Goal: Task Accomplishment & Management: Complete application form

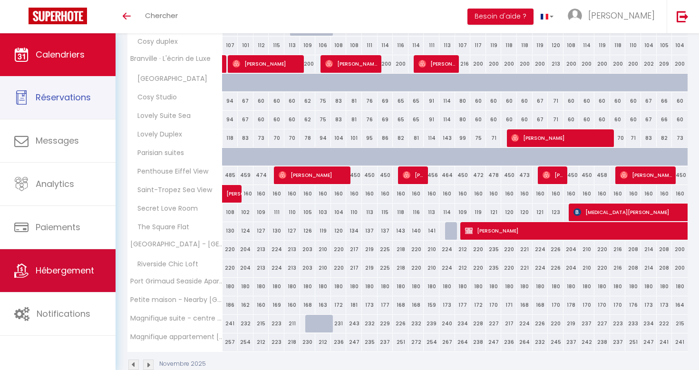
scroll to position [403, 0]
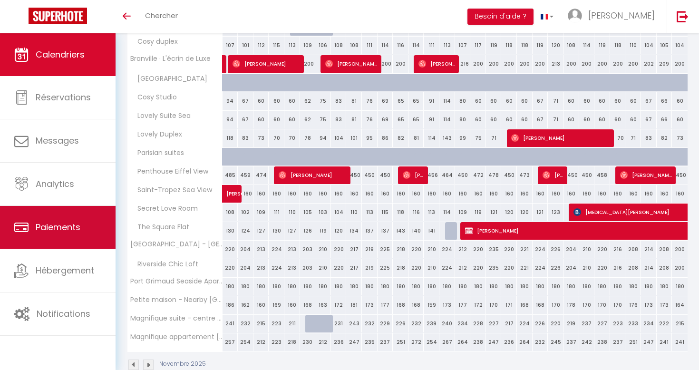
click at [49, 224] on span "Paiements" at bounding box center [58, 227] width 45 height 12
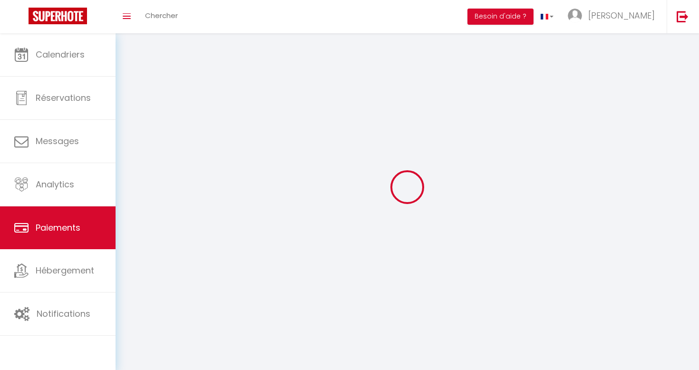
select select "2"
select select "0"
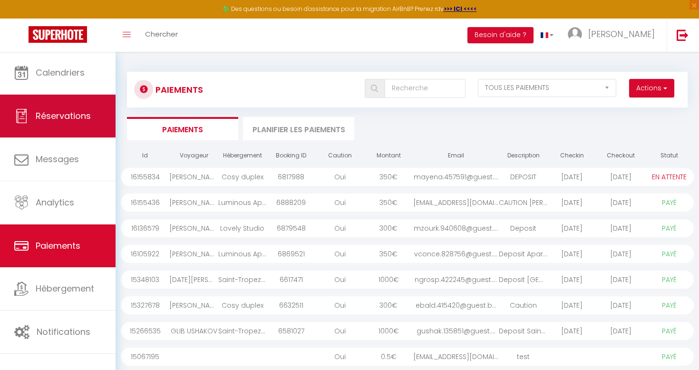
click at [77, 107] on link "Réservations" at bounding box center [58, 116] width 116 height 43
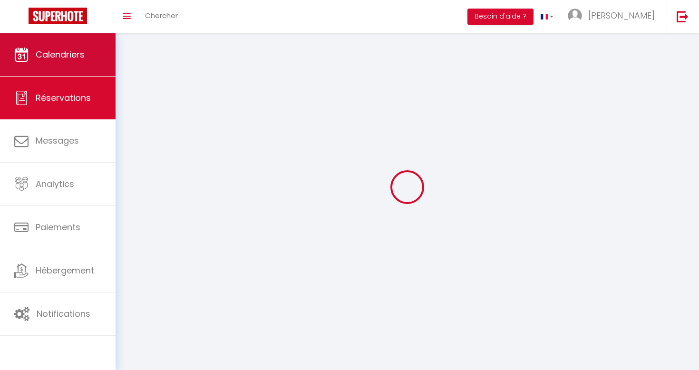
click at [73, 76] on link "Calendriers" at bounding box center [58, 54] width 116 height 43
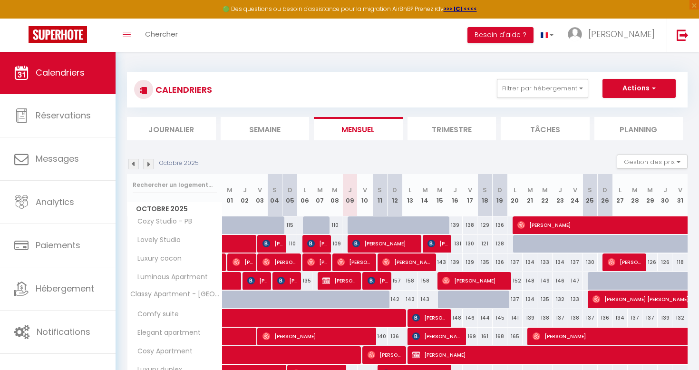
click at [381, 251] on span "[PERSON_NAME]" at bounding box center [385, 243] width 66 height 18
select select "OK"
select select "KO"
select select "1"
select select "0"
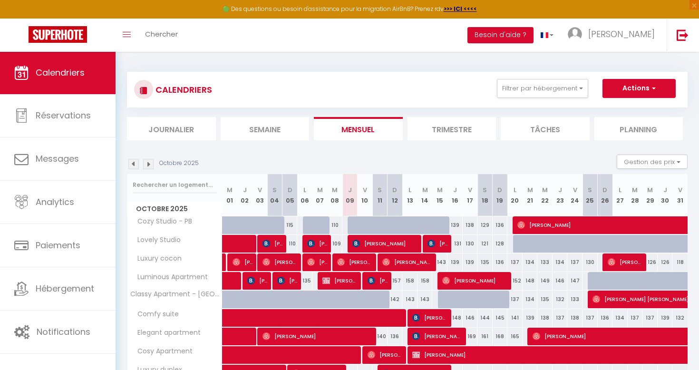
select select "1"
select select
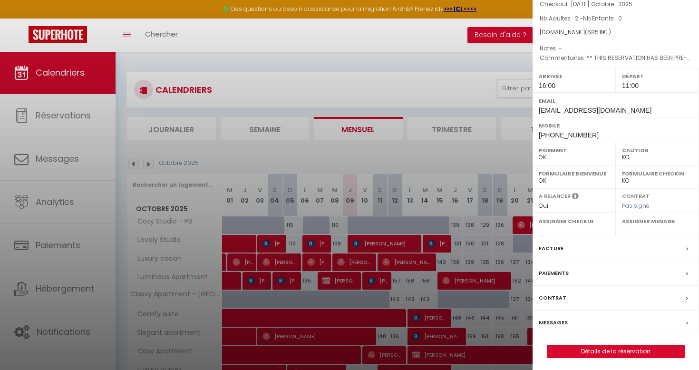
scroll to position [70, 0]
click at [610, 350] on link "Détails de la réservation" at bounding box center [615, 352] width 137 height 12
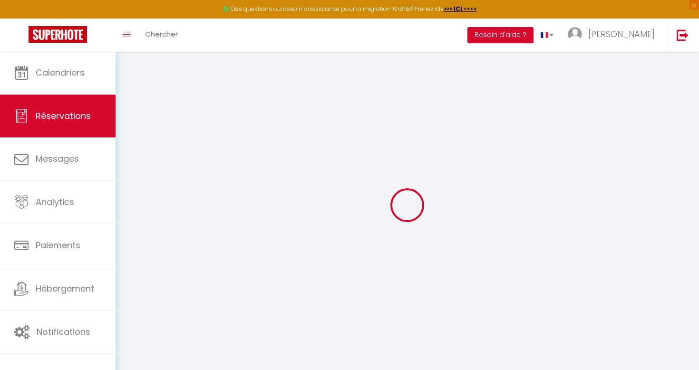
type input "Timur"
type input "[PERSON_NAME]"
type input "[EMAIL_ADDRESS][DOMAIN_NAME]"
type input "[PHONE_NUMBER]"
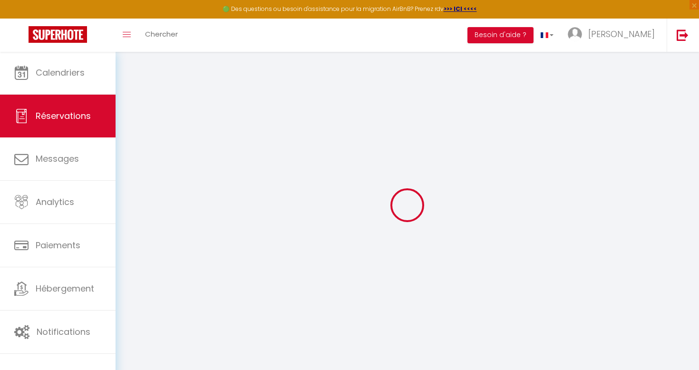
type input "[PHONE_NUMBER]"
type input "[STREET_ADDRESS]"
type input "Geretsried"
select select "DE"
type input "102.33"
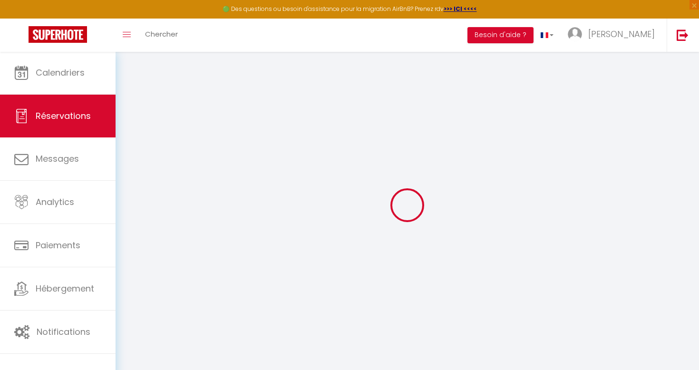
type input "9.59"
select select "45977"
select select "1"
select select
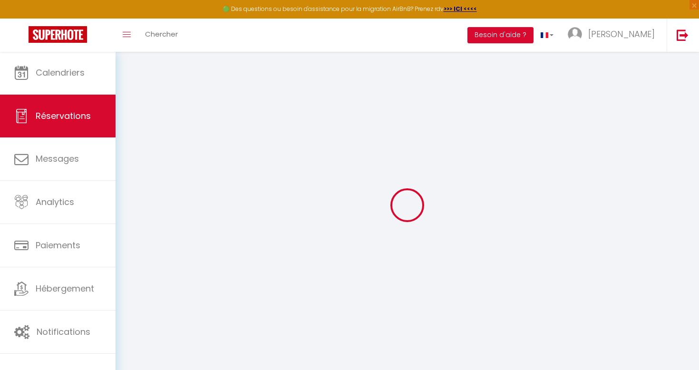
type input "2"
select select "12"
select select
type input "562.95"
checkbox input "false"
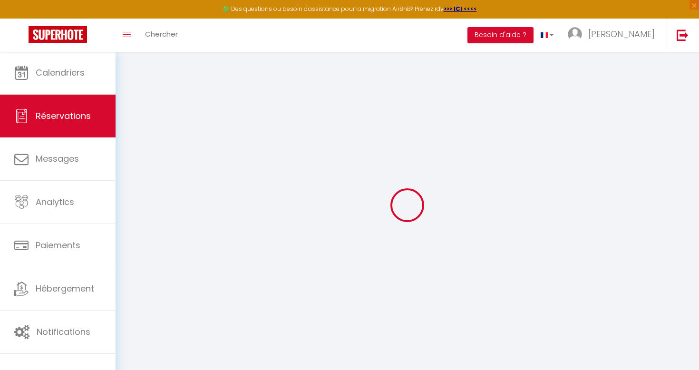
type input "0"
select select "2"
type input "0"
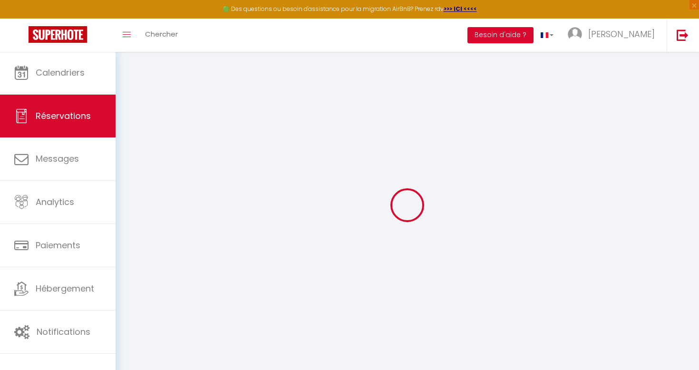
select select
select select "14"
checkbox input "false"
select select
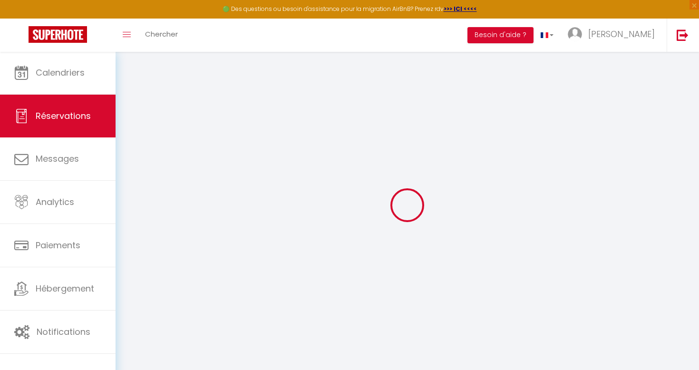
select select
checkbox input "false"
select select
checkbox input "false"
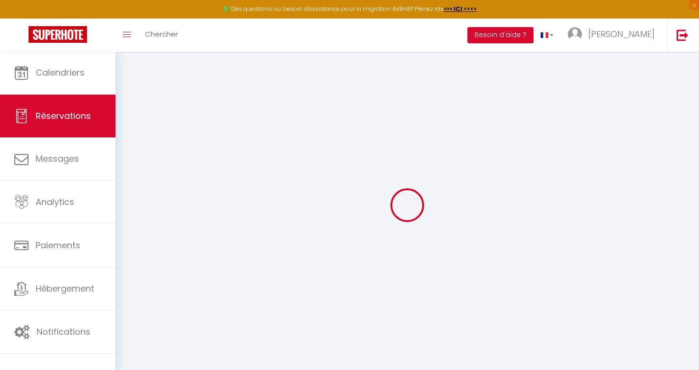
type textarea "** THIS RESERVATION HAS BEEN PRE-PAID ** Reservation has a cancellation grace p…"
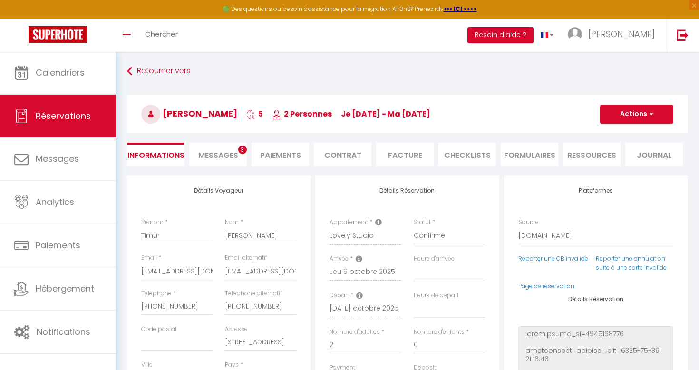
type input "39"
type input "83.16"
select select
checkbox input "false"
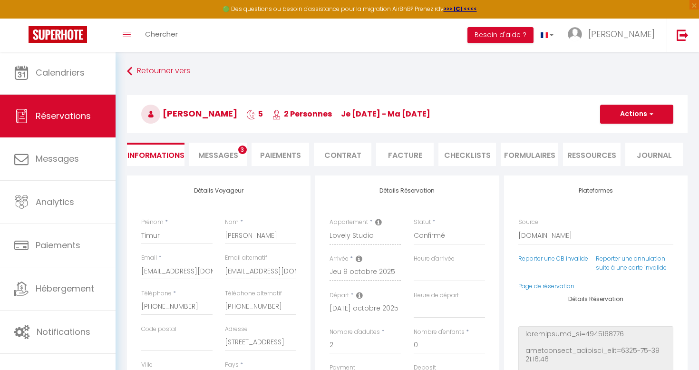
select select "16:00"
select select "11:00"
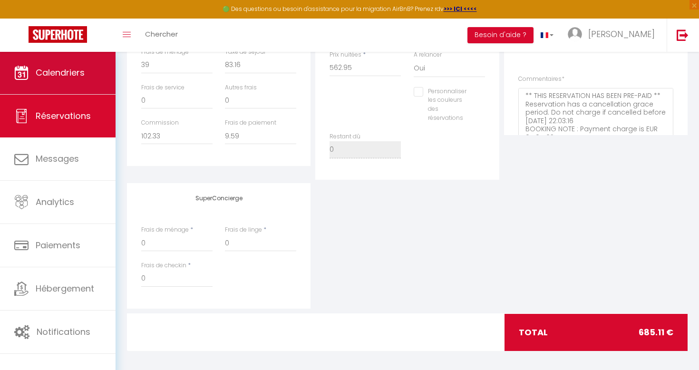
scroll to position [349, 0]
click at [84, 52] on link "Calendriers" at bounding box center [58, 72] width 116 height 43
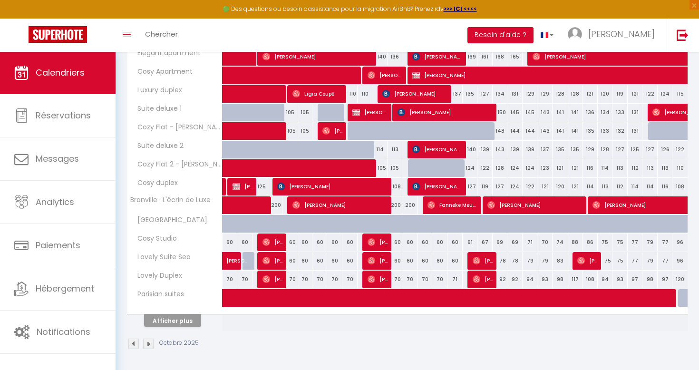
scroll to position [279, 0]
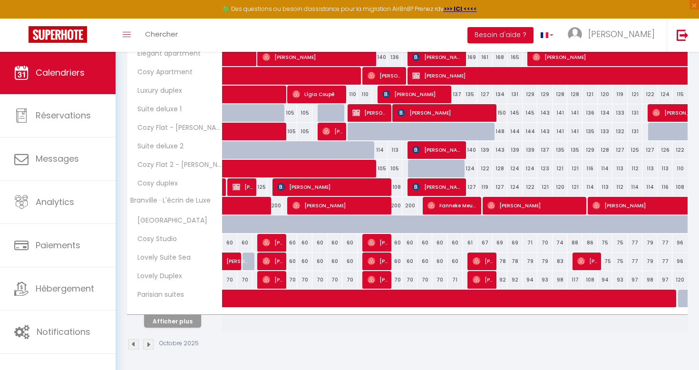
click at [176, 318] on button "Afficher plus" at bounding box center [172, 321] width 57 height 13
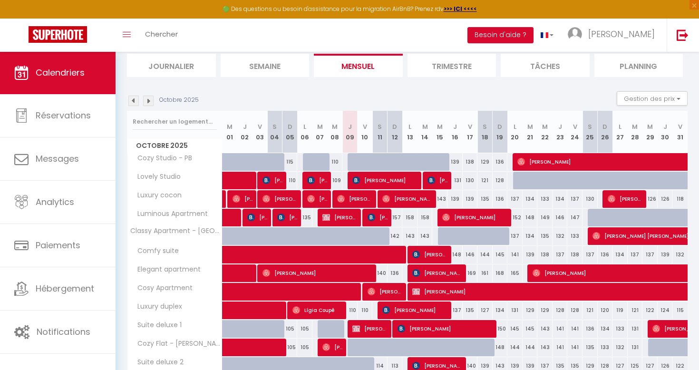
click at [152, 99] on img at bounding box center [148, 101] width 10 height 10
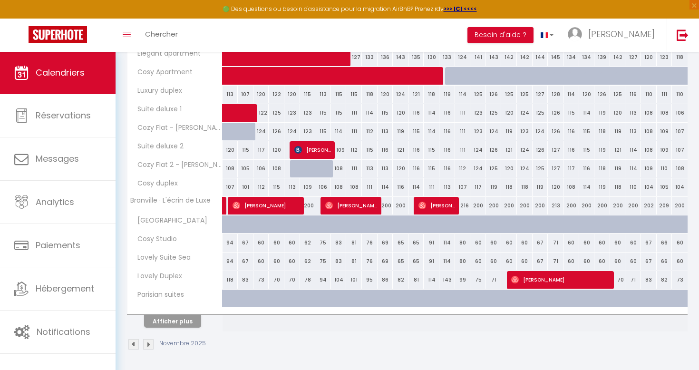
click at [146, 346] on img at bounding box center [148, 344] width 10 height 10
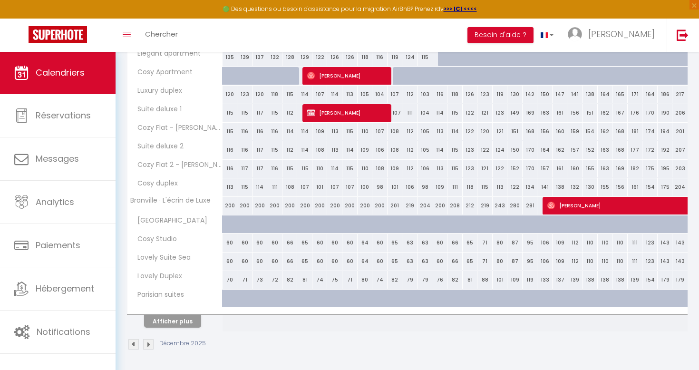
click at [150, 340] on img at bounding box center [148, 344] width 10 height 10
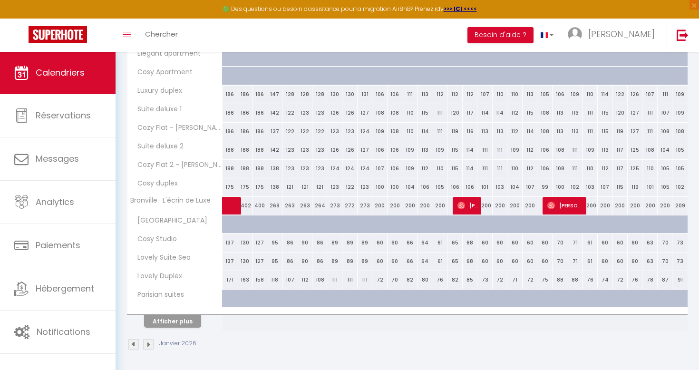
click at [151, 345] on img at bounding box center [148, 344] width 10 height 10
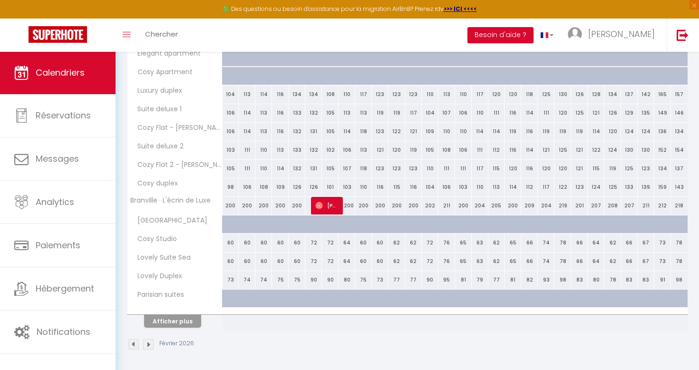
click at [150, 341] on img at bounding box center [148, 344] width 10 height 10
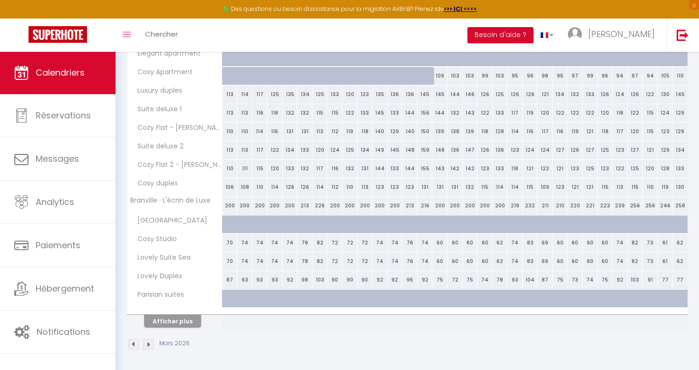
click at [151, 337] on div "Mars 2026" at bounding box center [407, 346] width 561 height 28
click at [150, 342] on img at bounding box center [148, 344] width 10 height 10
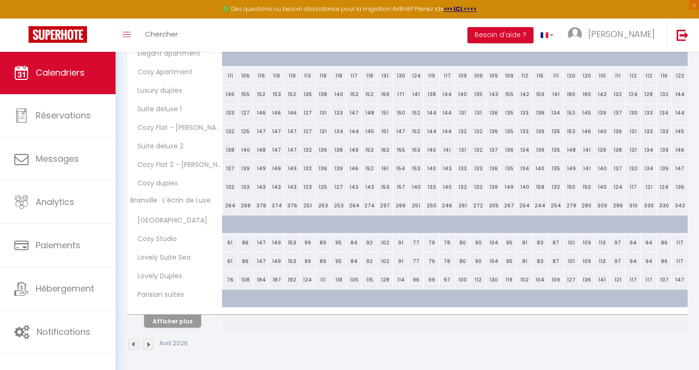
click at [149, 345] on img at bounding box center [148, 344] width 10 height 10
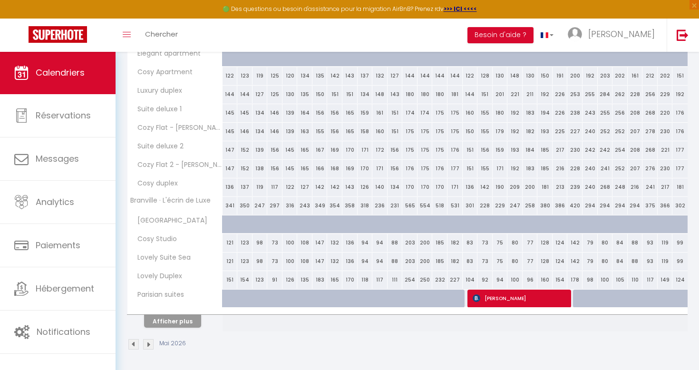
click at [150, 345] on img at bounding box center [148, 344] width 10 height 10
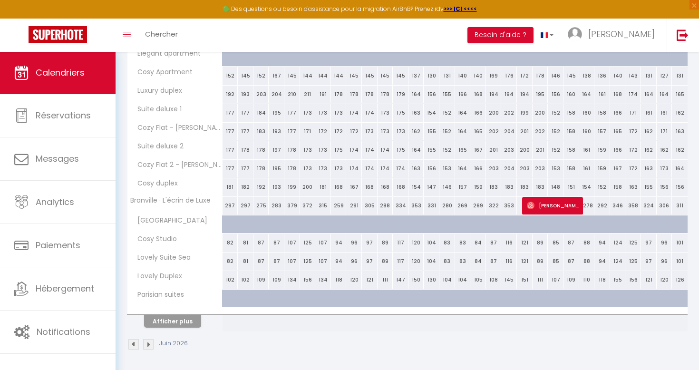
click at [151, 342] on img at bounding box center [148, 344] width 10 height 10
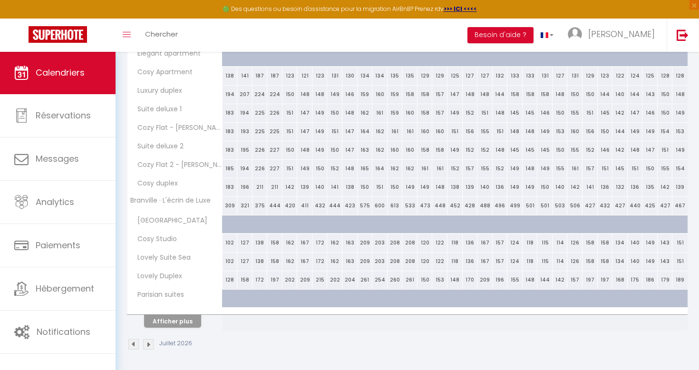
click at [148, 346] on img at bounding box center [148, 344] width 10 height 10
click at [149, 346] on img at bounding box center [148, 344] width 10 height 10
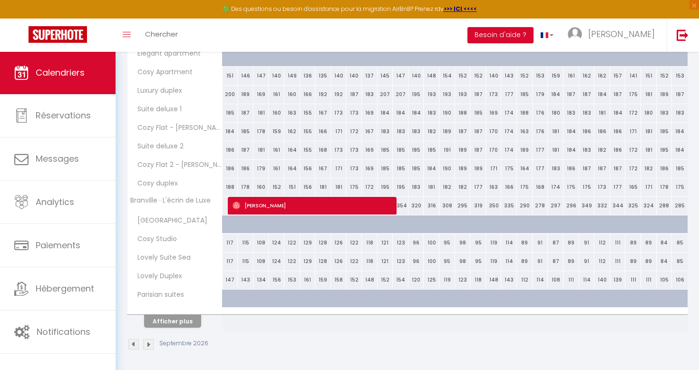
click at [149, 346] on img at bounding box center [148, 344] width 10 height 10
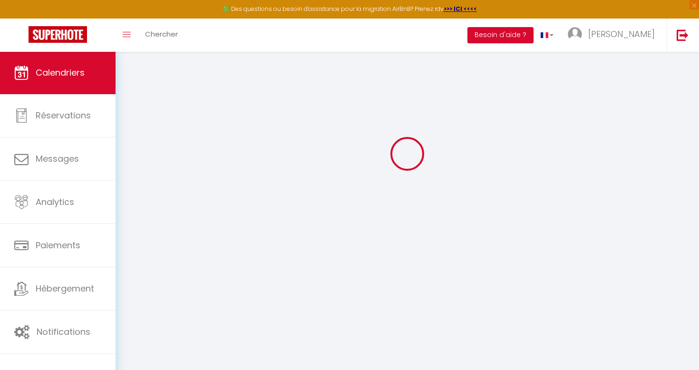
scroll to position [51, 0]
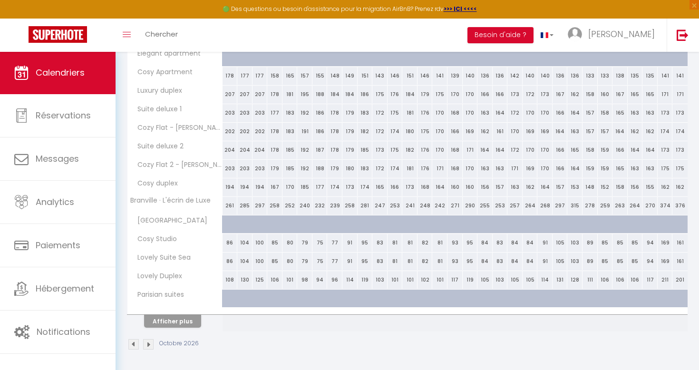
click at [149, 346] on img at bounding box center [148, 344] width 10 height 10
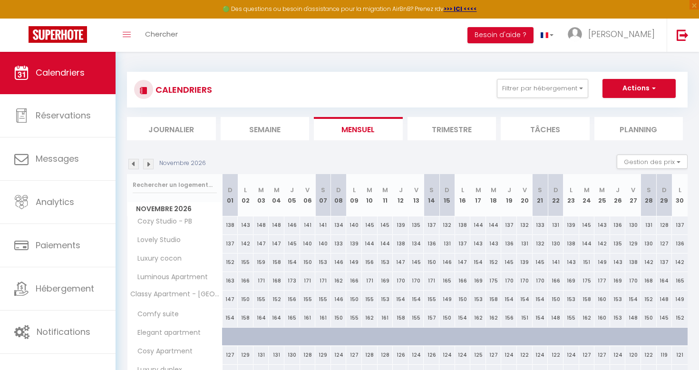
scroll to position [0, 0]
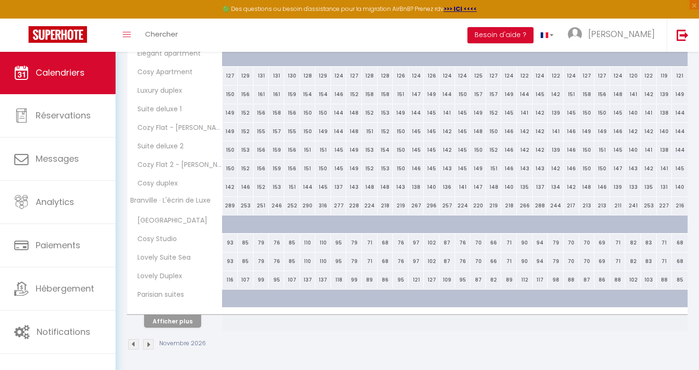
click at [131, 346] on img at bounding box center [133, 344] width 10 height 10
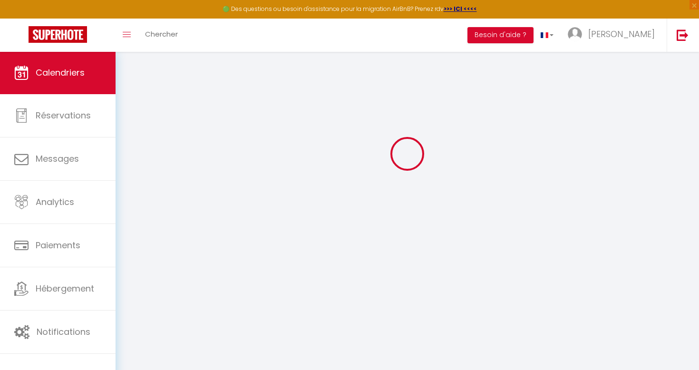
scroll to position [51, 0]
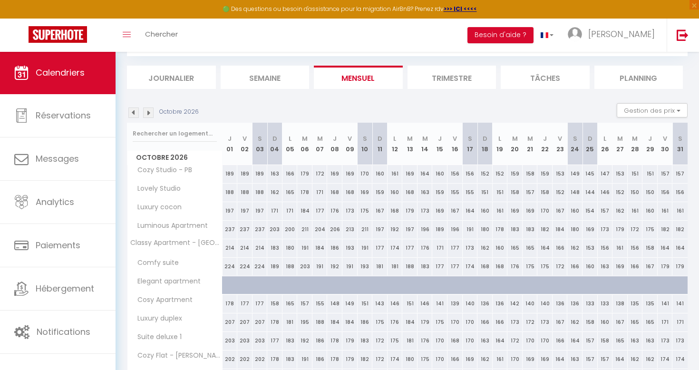
click at [43, 85] on link "Calendriers" at bounding box center [58, 72] width 116 height 43
click at [57, 89] on link "Calendriers" at bounding box center [58, 72] width 116 height 43
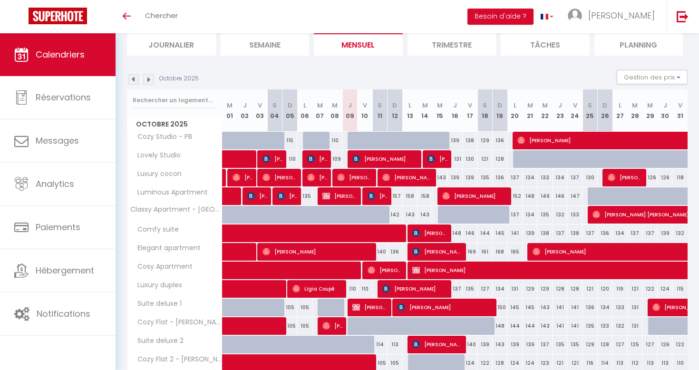
scroll to position [39, 0]
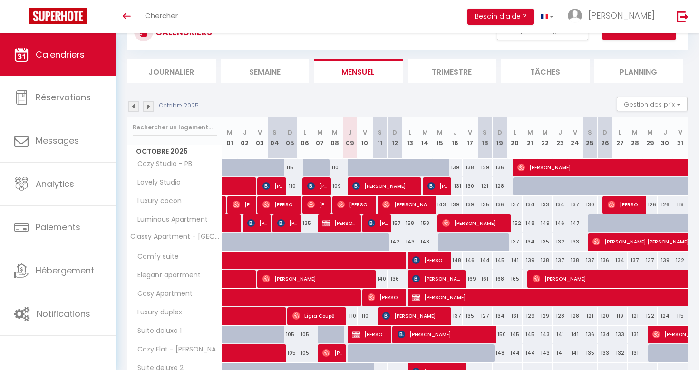
click at [374, 182] on span "[PERSON_NAME]" at bounding box center [385, 186] width 66 height 18
select select "OK"
select select "KO"
select select "1"
select select "0"
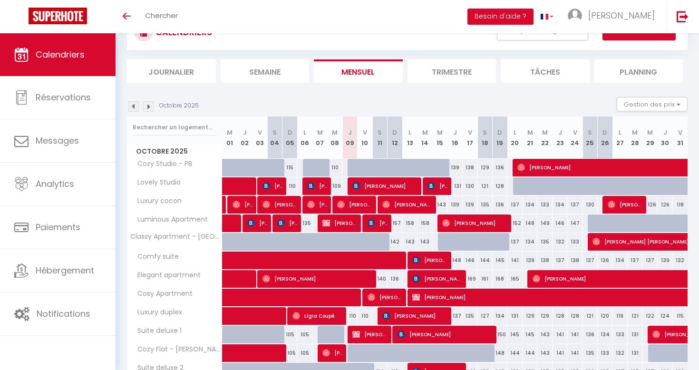
select select "1"
select select
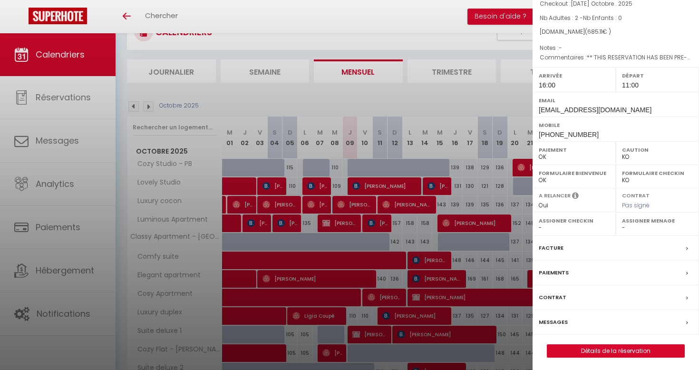
scroll to position [70, 0]
click at [610, 348] on link "Détails de la réservation" at bounding box center [615, 352] width 137 height 12
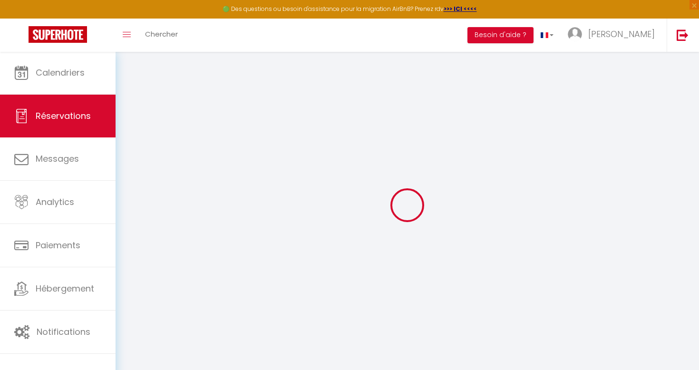
type input "Timur"
type input "[PERSON_NAME]"
type input "[EMAIL_ADDRESS][DOMAIN_NAME]"
type input "[PHONE_NUMBER]"
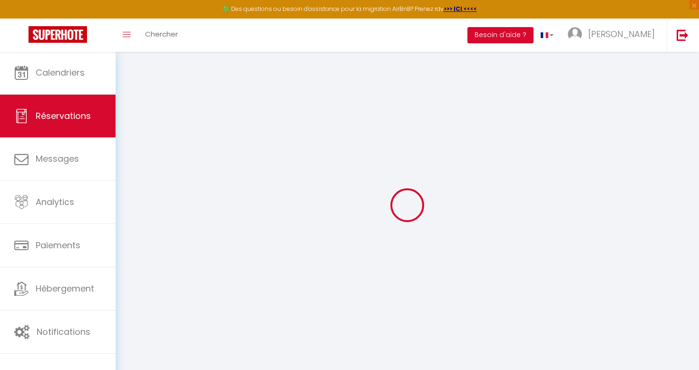
type input "[PHONE_NUMBER]"
type input "[STREET_ADDRESS]"
type input "Geretsried"
select select "DE"
type input "102.33"
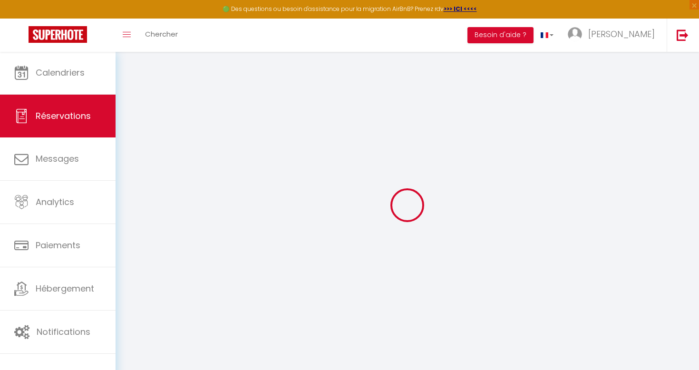
type input "9.59"
select select "45977"
select select "1"
select select
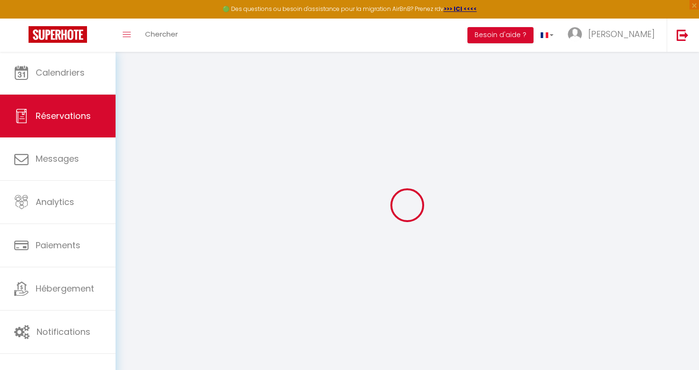
type input "2"
select select "12"
select select
type input "562.95"
checkbox input "false"
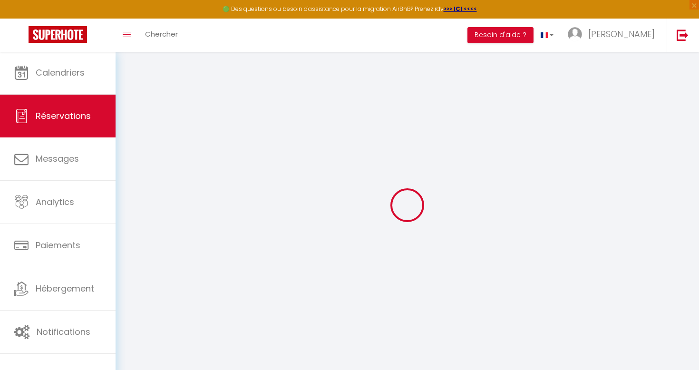
type input "0"
select select "2"
type input "0"
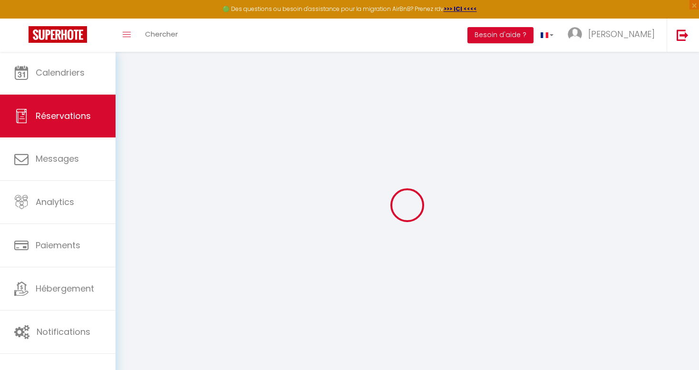
select select
select select "14"
checkbox input "false"
select select
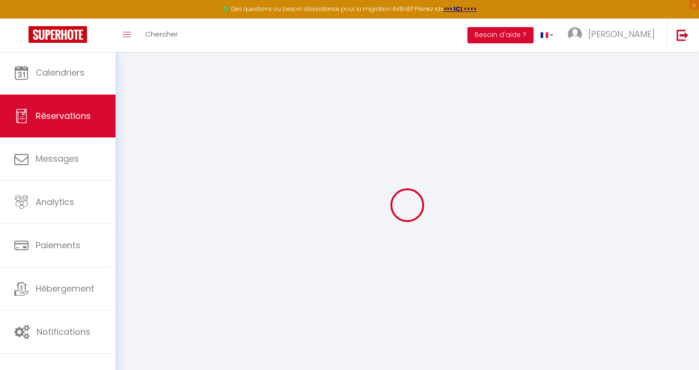
select select
checkbox input "false"
select select
checkbox input "false"
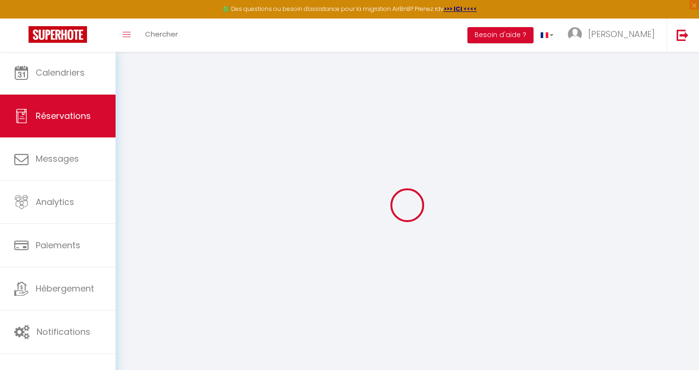
type textarea "** THIS RESERVATION HAS BEEN PRE-PAID ** Reservation has a cancellation grace p…"
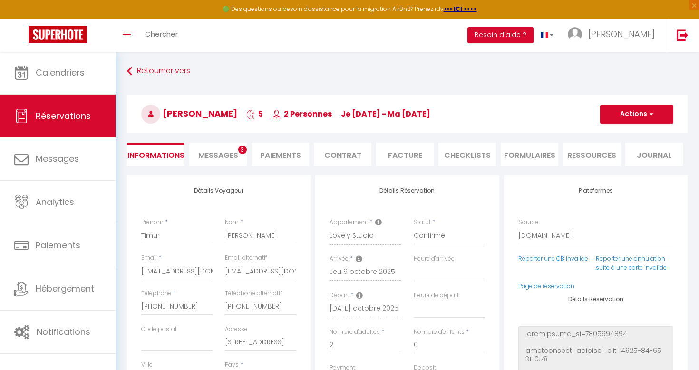
type input "39"
type input "83.16"
select select
checkbox input "false"
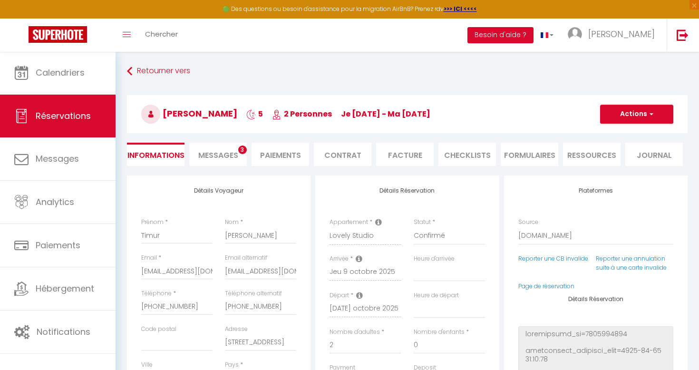
select select "16:00"
select select "11:00"
click at [295, 155] on li "Paiements" at bounding box center [281, 154] width 58 height 23
select select
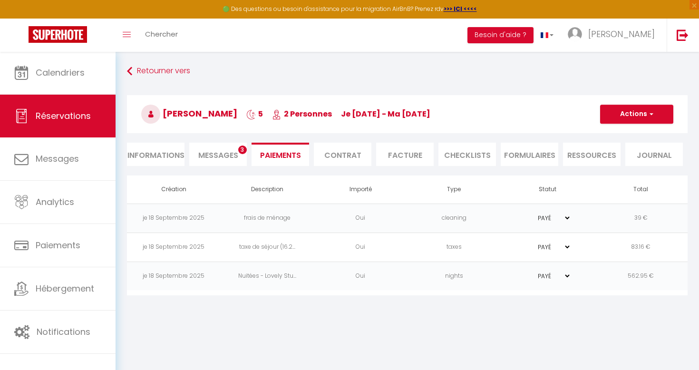
click at [645, 120] on button "Actions" at bounding box center [636, 114] width 73 height 19
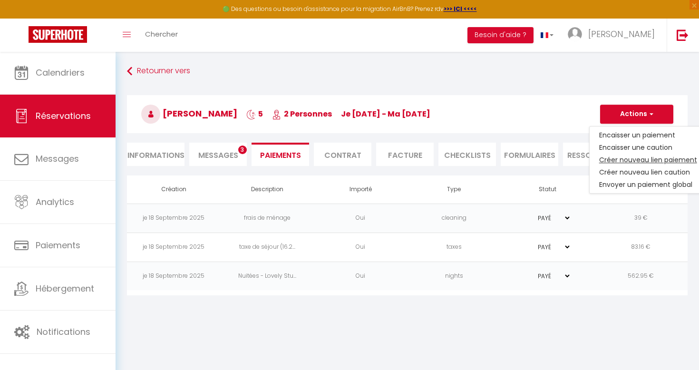
click at [624, 162] on link "Créer nouveau lien paiement" at bounding box center [648, 160] width 117 height 12
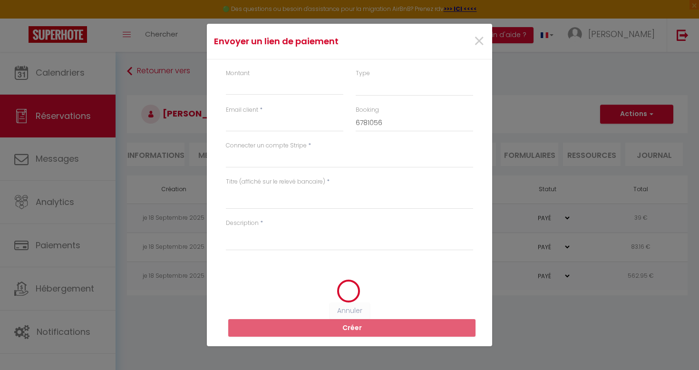
select select "nights"
type input "[EMAIL_ADDRESS][DOMAIN_NAME]"
select select "6919"
click at [319, 80] on div "Montant" at bounding box center [284, 82] width 117 height 26
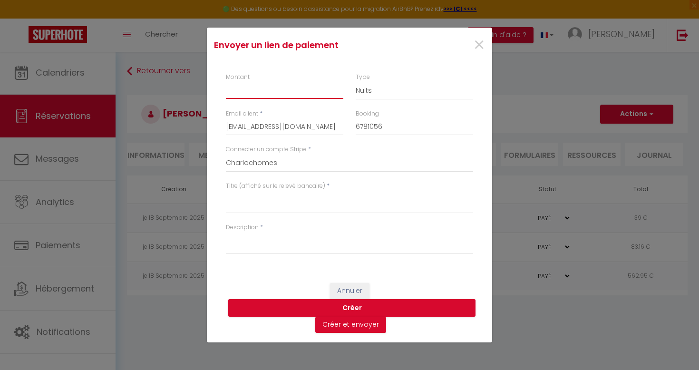
click at [316, 85] on input "Montant" at bounding box center [284, 90] width 117 height 17
type input "DEPOSIT"
click at [278, 199] on textarea "Titre (affiché sur le relevé bancaire)" at bounding box center [349, 202] width 247 height 23
type textarea "DEPOSIT"
click at [269, 254] on div "Description *" at bounding box center [350, 243] width 260 height 41
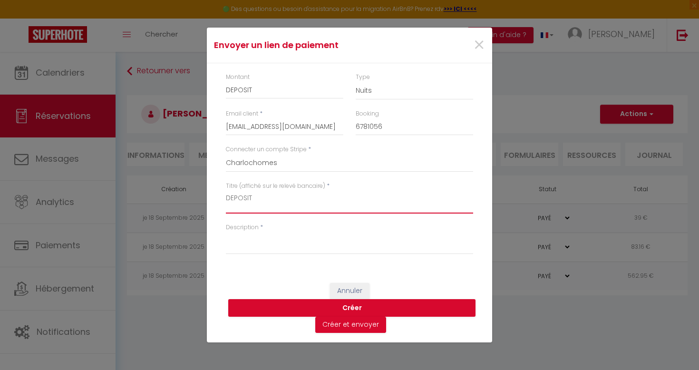
click at [267, 213] on textarea "DEPOSIT" at bounding box center [349, 202] width 247 height 23
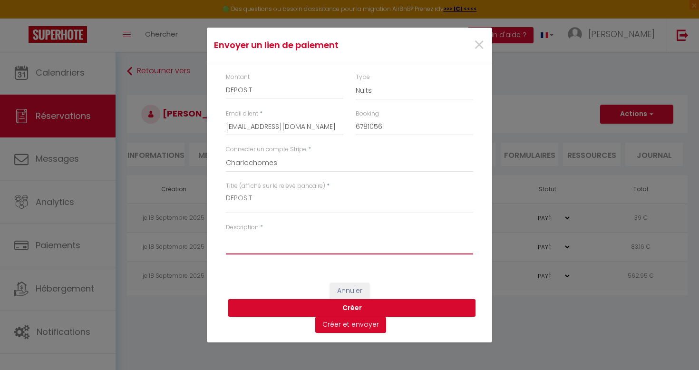
click at [258, 244] on textarea "Description" at bounding box center [349, 243] width 247 height 23
paste textarea "DEPOSIT"
type textarea "DEPOSIT"
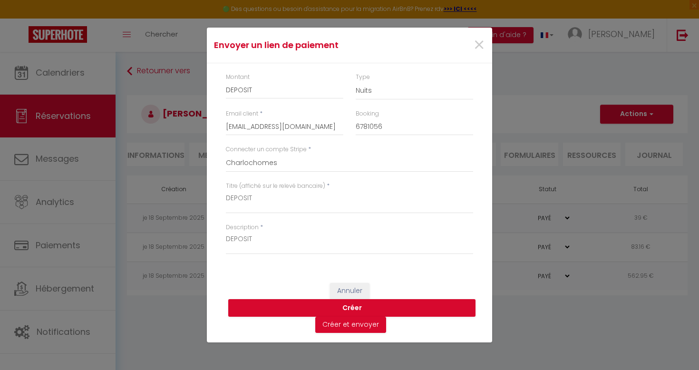
click at [253, 103] on div "Montant DEPOSIT" at bounding box center [285, 91] width 130 height 37
click at [253, 101] on div "Montant DEPOSIT" at bounding box center [285, 91] width 130 height 37
click at [253, 98] on input "DEPOSIT" at bounding box center [284, 90] width 117 height 17
type input "400"
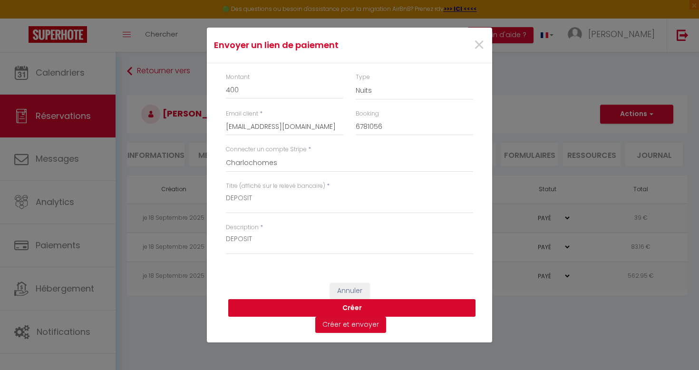
click at [319, 302] on button "Créer" at bounding box center [351, 308] width 247 height 18
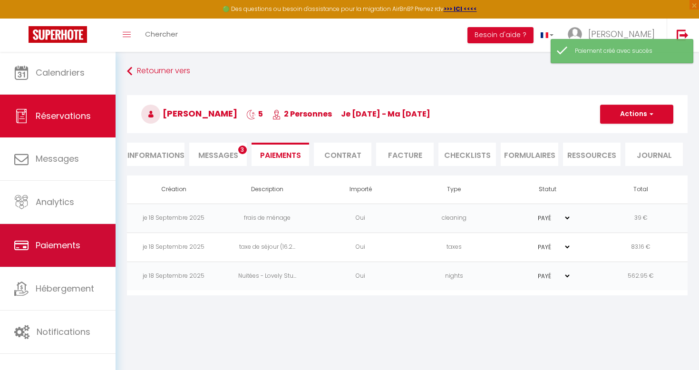
click at [60, 252] on link "Paiements" at bounding box center [58, 245] width 116 height 43
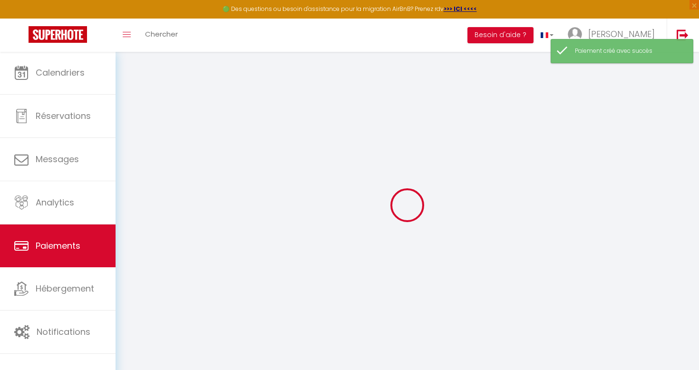
select select "2"
select select "0"
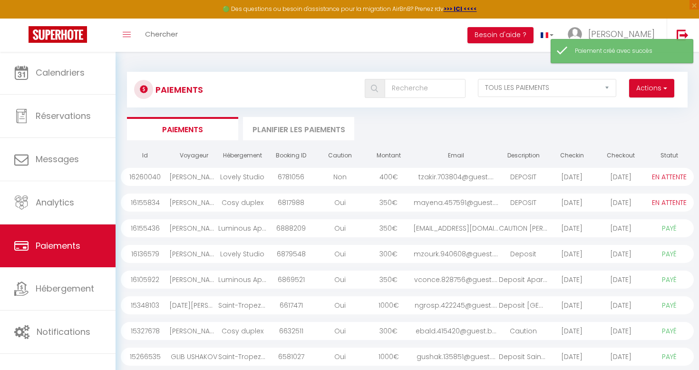
click at [566, 182] on div "[DATE]" at bounding box center [572, 177] width 49 height 18
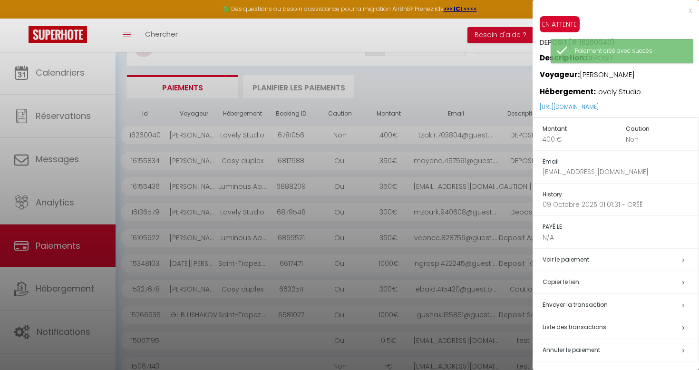
scroll to position [88, 0]
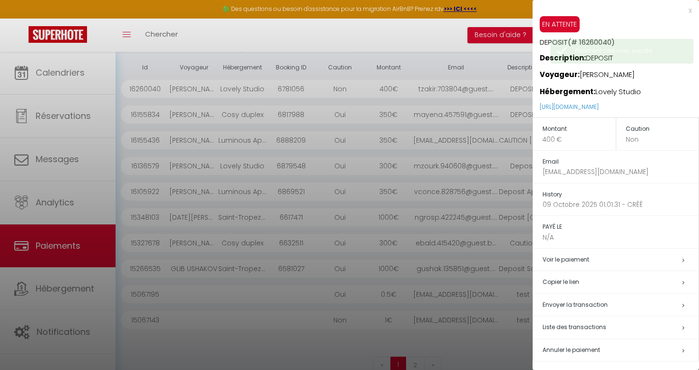
click at [608, 279] on h5 "Copier le lien" at bounding box center [621, 282] width 156 height 11
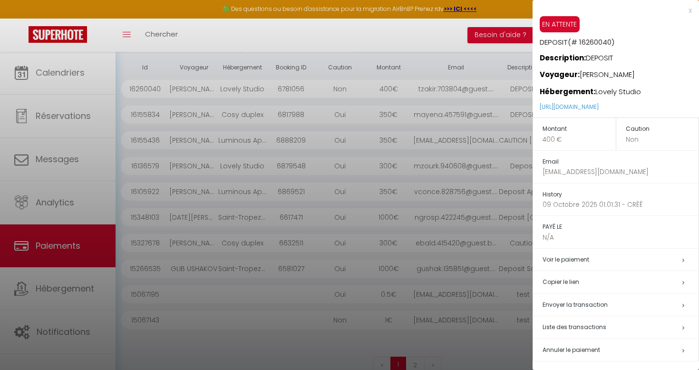
click at [569, 277] on h5 "Copier le lien" at bounding box center [621, 282] width 156 height 11
